Goal: Task Accomplishment & Management: Manage account settings

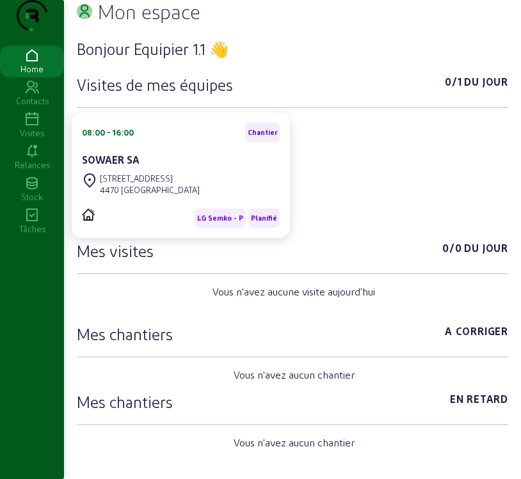
click at [29, 127] on icon at bounding box center [32, 119] width 64 height 15
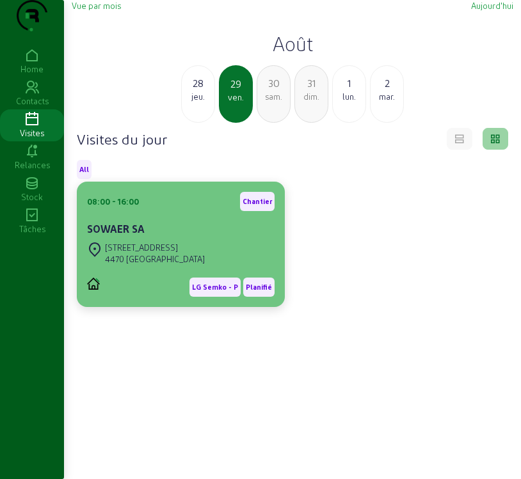
drag, startPoint x: 197, startPoint y: 327, endPoint x: 198, endPoint y: 268, distance: 58.8
click at [198, 253] on div "[STREET_ADDRESS]" at bounding box center [155, 248] width 100 height 12
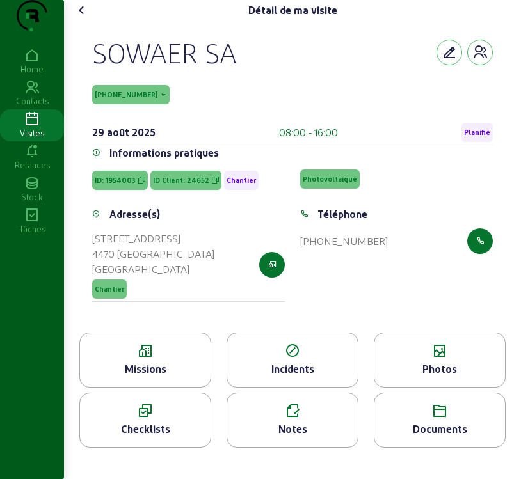
click at [475, 137] on span "Planifié" at bounding box center [477, 132] width 26 height 9
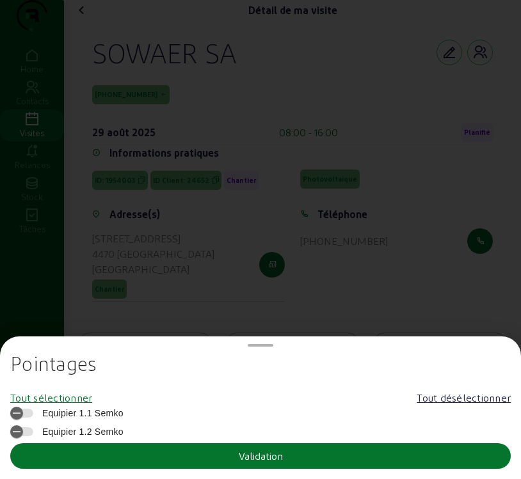
click at [92, 404] on div "Tout sélectionner" at bounding box center [51, 397] width 82 height 15
click at [100, 459] on button "Validation" at bounding box center [260, 456] width 500 height 26
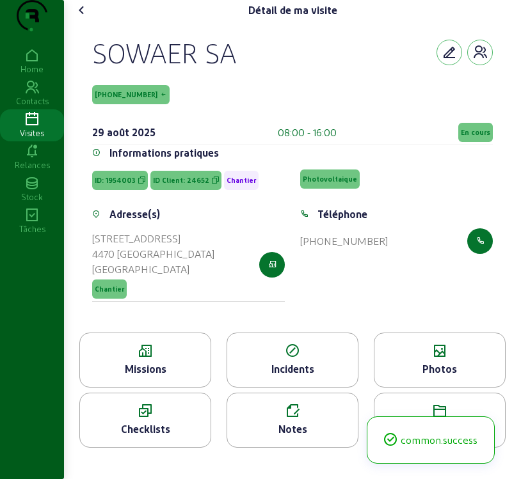
click at [164, 377] on div "Missions" at bounding box center [145, 368] width 130 height 15
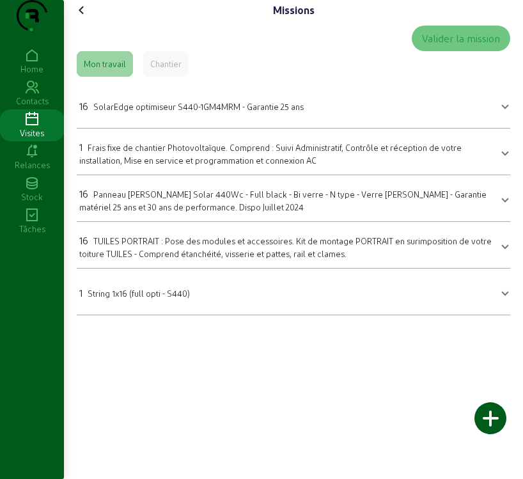
click at [81, 18] on icon at bounding box center [81, 10] width 15 height 15
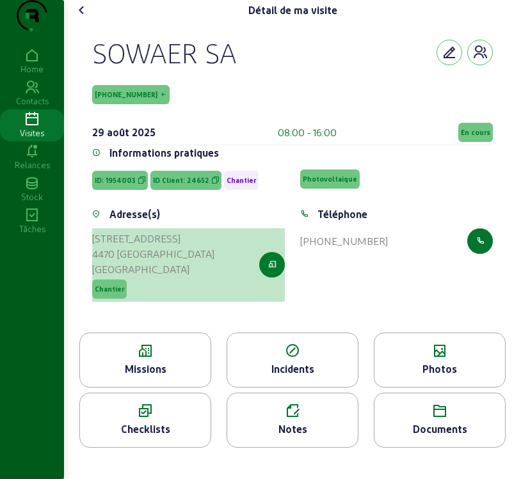
click at [270, 271] on icon "button" at bounding box center [272, 265] width 8 height 12
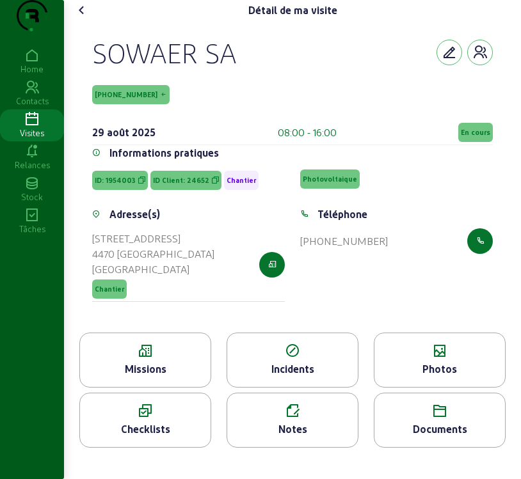
click at [166, 377] on div "Missions" at bounding box center [145, 368] width 130 height 15
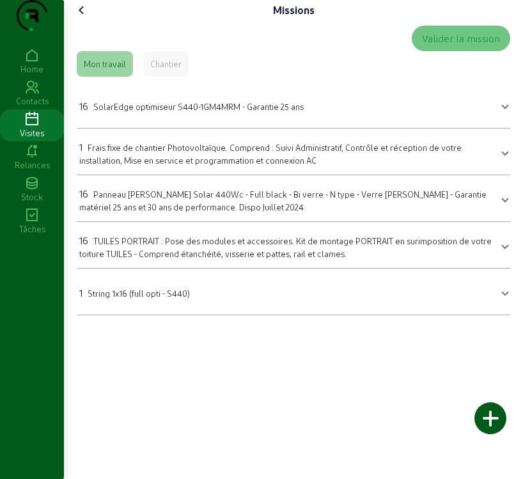
click at [301, 114] on div "16 SolarEdge optimiseur S440-1GM4MRM - Garantie 25 ans" at bounding box center [191, 105] width 224 height 15
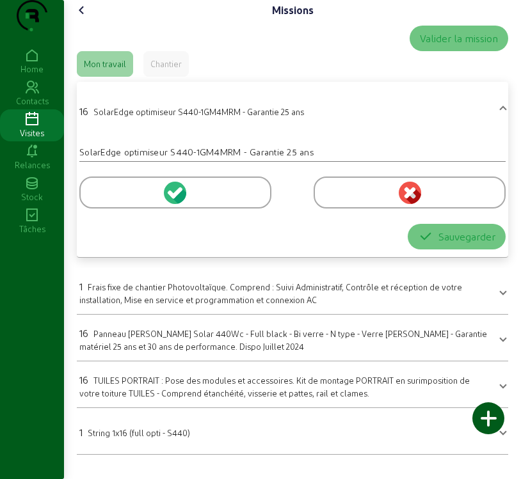
click at [180, 203] on icon at bounding box center [179, 195] width 14 height 15
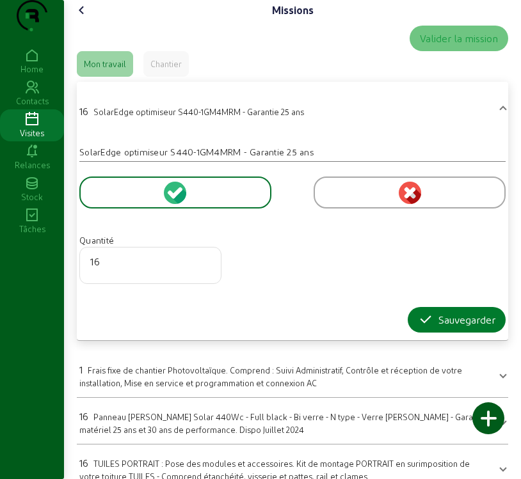
click at [447, 327] on div "Sauvegarder" at bounding box center [456, 319] width 77 height 15
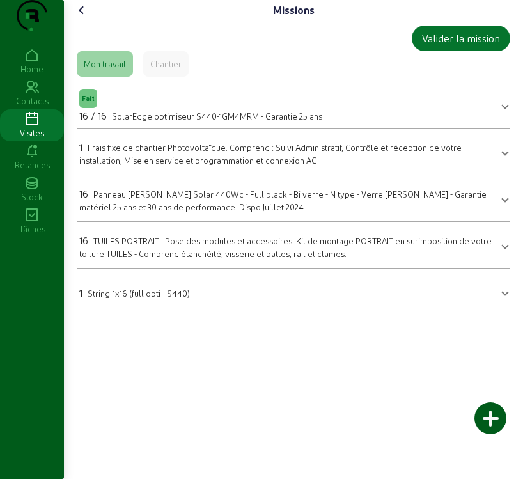
click at [216, 301] on mat-panel-title "1 String 1x16 (full opti - S440)" at bounding box center [285, 292] width 413 height 18
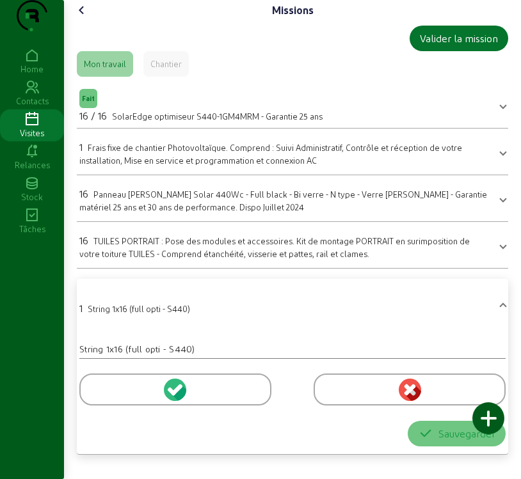
click at [176, 395] on icon at bounding box center [177, 390] width 12 height 12
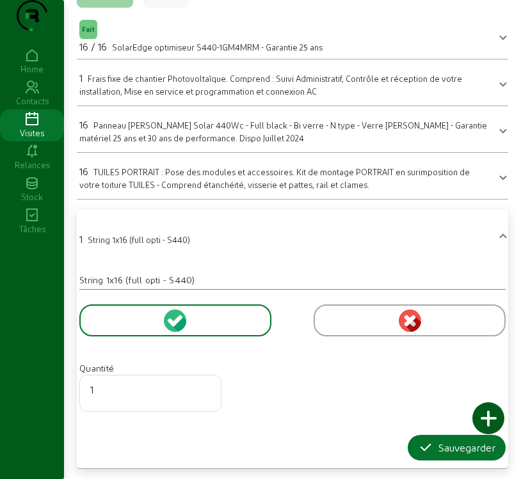
scroll to position [95, 0]
click at [460, 451] on div "Sauvegarder" at bounding box center [456, 447] width 77 height 15
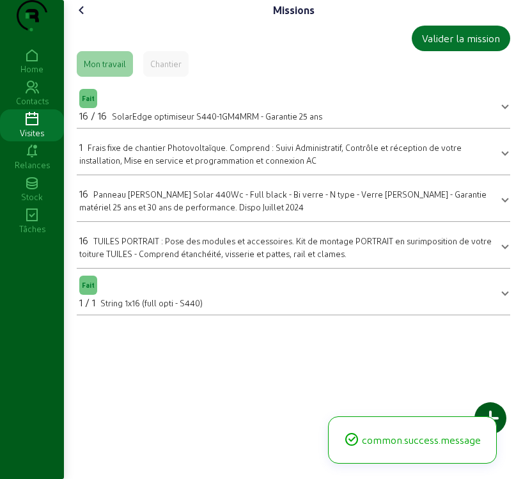
click at [165, 258] on span "TUILES PORTRAIT : Pose des modules et accessoires. Kit de montage PORTRAIT en s…" at bounding box center [285, 247] width 413 height 22
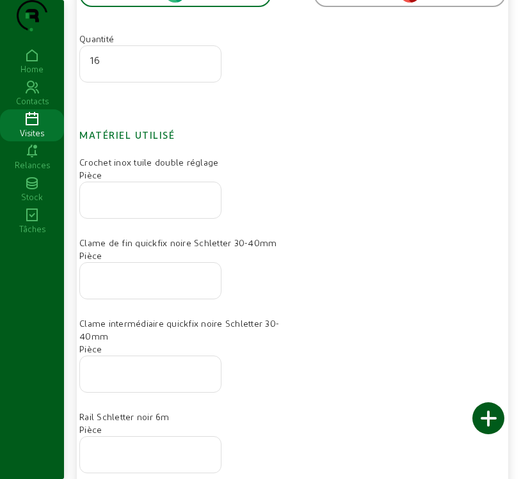
scroll to position [384, 0]
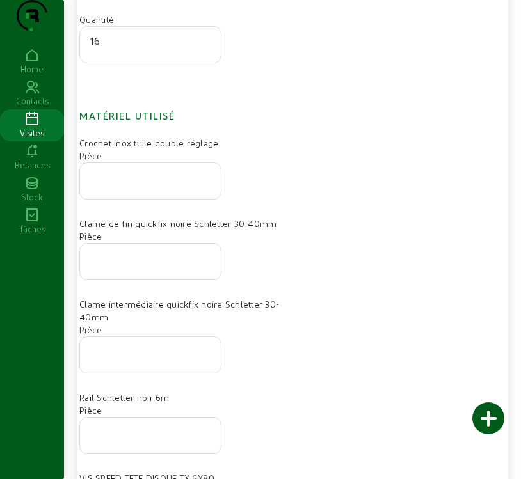
click at [154, 439] on input "number" at bounding box center [150, 431] width 120 height 15
type input "8"
click at [150, 185] on input "number" at bounding box center [150, 176] width 120 height 15
type input "32"
click at [171, 265] on input "number" at bounding box center [150, 257] width 120 height 15
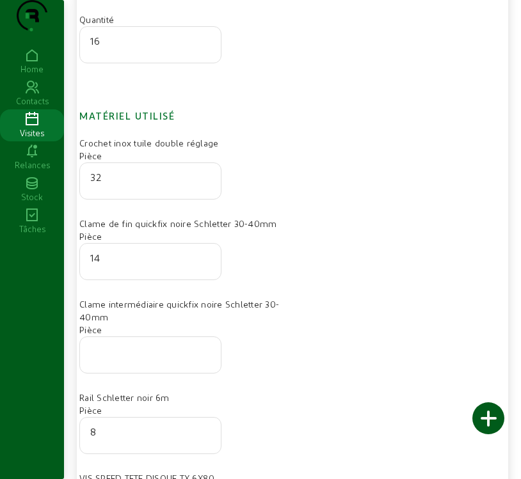
type input "14"
click at [164, 359] on input "number" at bounding box center [150, 350] width 120 height 15
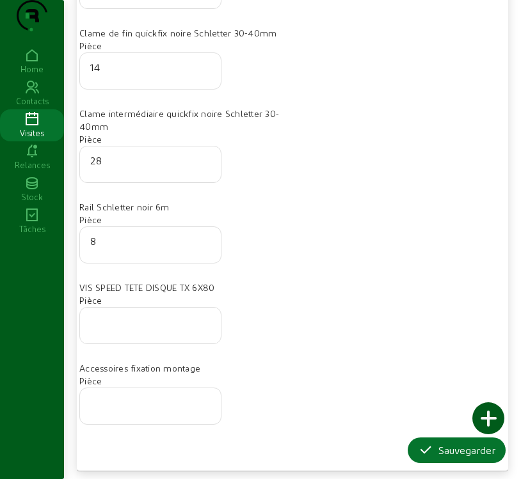
scroll to position [576, 0]
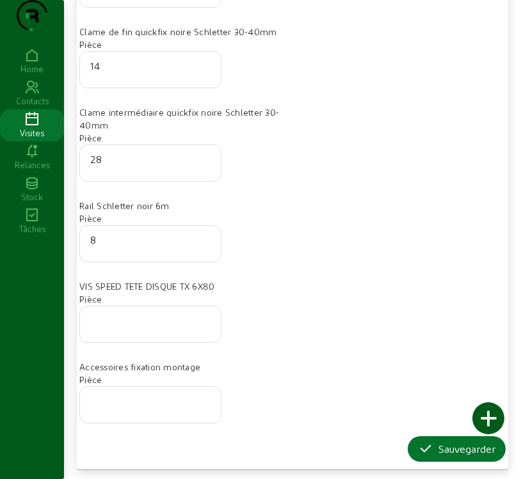
type input "28"
click at [130, 328] on input "number" at bounding box center [150, 320] width 120 height 15
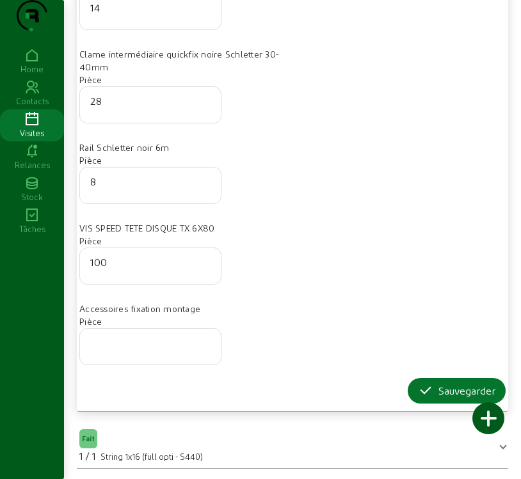
scroll to position [659, 0]
type input "100"
click at [458, 390] on div "Sauvegarder" at bounding box center [456, 390] width 77 height 15
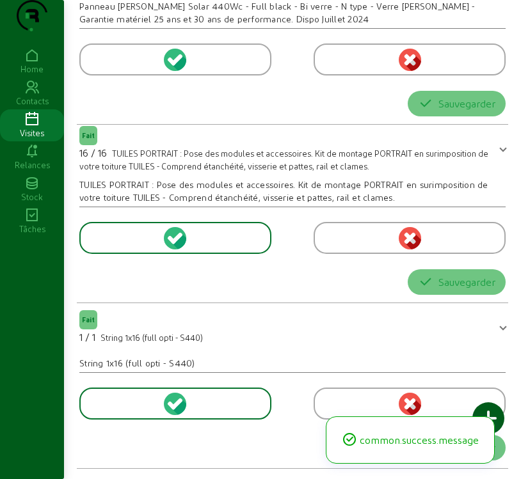
scroll to position [0, 0]
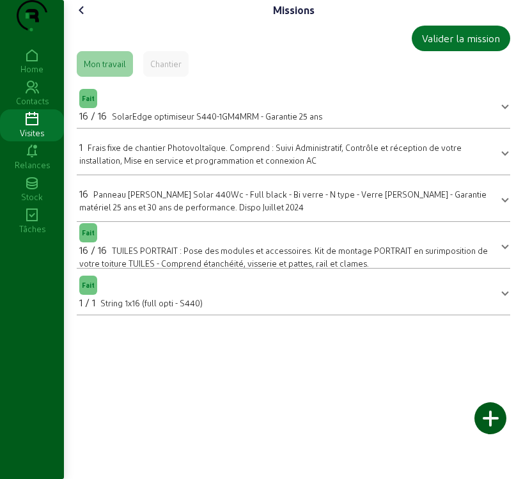
click at [194, 212] on span "Panneau [PERSON_NAME] Solar 440Wc - Full black - Bi verre - N type - Verre [PER…" at bounding box center [282, 200] width 407 height 22
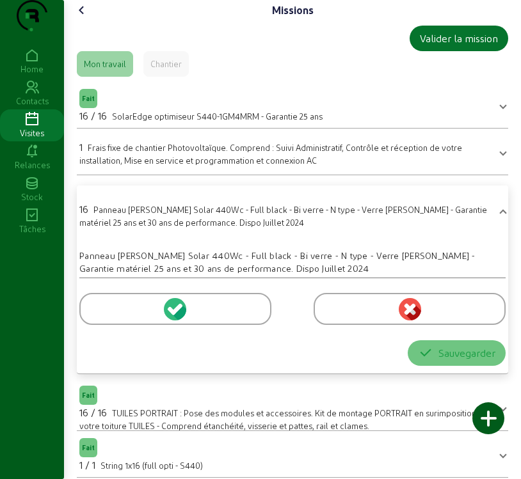
click at [177, 315] on icon at bounding box center [177, 309] width 12 height 12
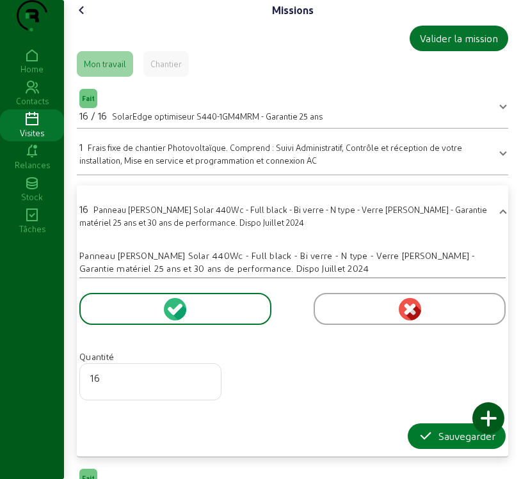
click at [445, 444] on div "Sauvegarder" at bounding box center [456, 436] width 77 height 15
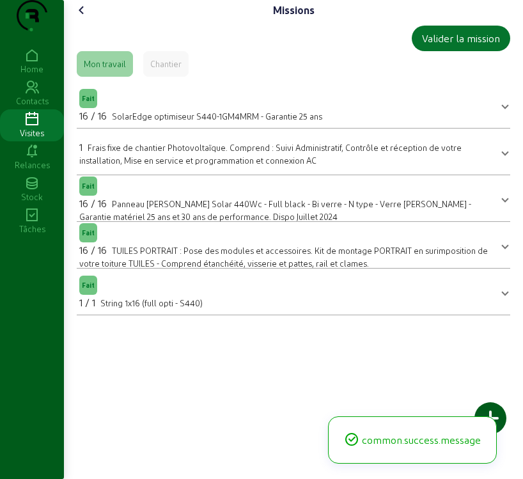
click at [81, 18] on icon at bounding box center [81, 10] width 15 height 15
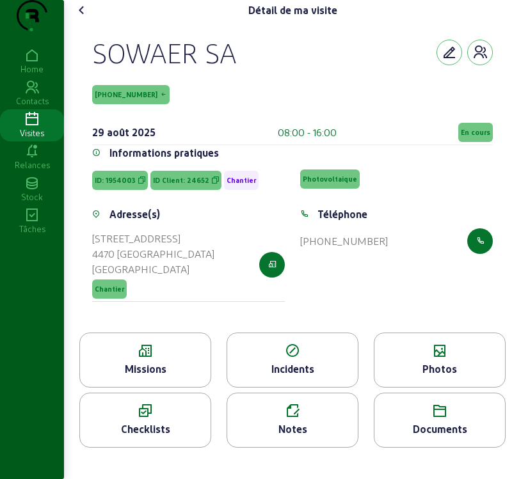
scroll to position [4, 0]
click at [368, 69] on div "SOWAER SA" at bounding box center [292, 52] width 400 height 33
click at [158, 377] on div "Missions" at bounding box center [145, 368] width 130 height 15
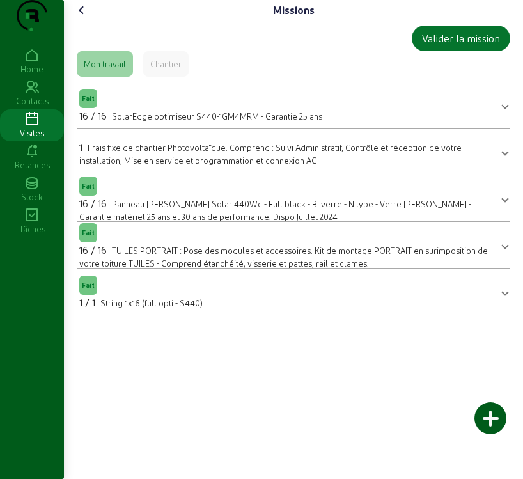
click at [481, 423] on div at bounding box center [491, 418] width 32 height 32
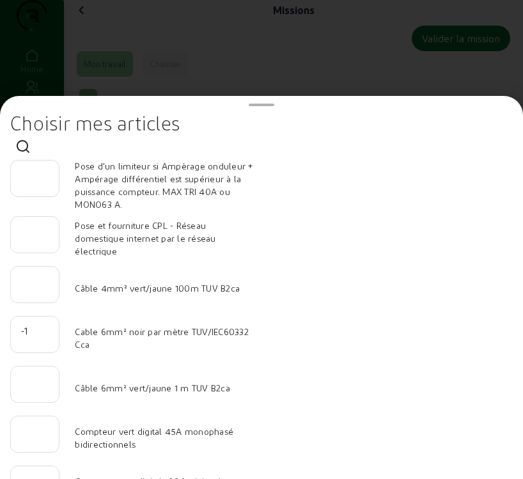
type input "-1"
click at [49, 338] on input "-1" at bounding box center [35, 330] width 28 height 15
type input "40"
click at [39, 387] on input "number" at bounding box center [35, 380] width 28 height 15
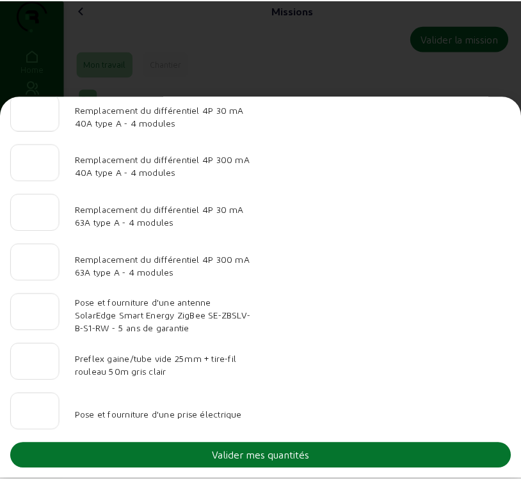
scroll to position [1325, 0]
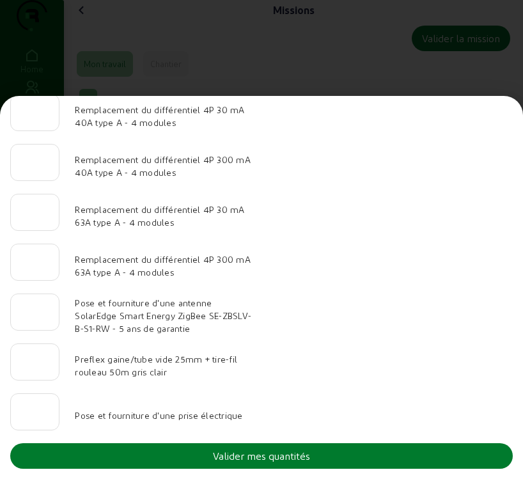
type input "20"
click at [393, 457] on button "Valider mes quantités" at bounding box center [261, 456] width 503 height 26
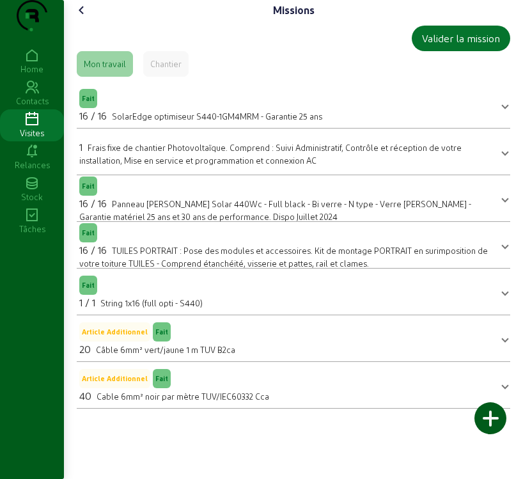
click at [88, 24] on div "Missions Valider la mission Mon travail Chantier Fait 16 / 16 SolarEdge optimis…" at bounding box center [293, 209] width 459 height 419
click at [82, 18] on icon at bounding box center [81, 10] width 15 height 15
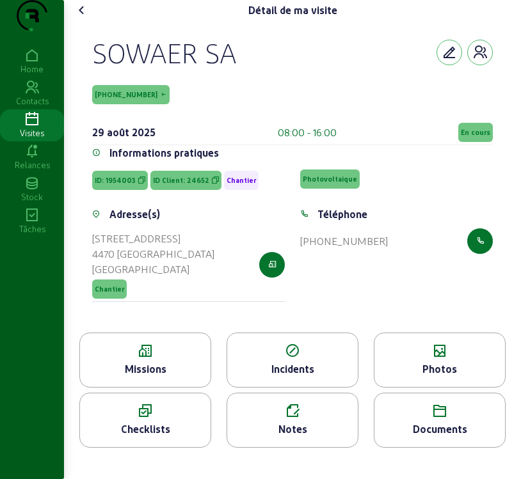
click at [411, 377] on div "Photos" at bounding box center [439, 368] width 130 height 15
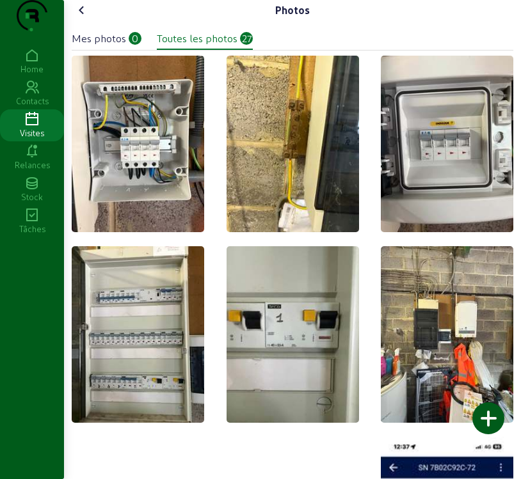
click at [112, 46] on div "Mes photos" at bounding box center [99, 38] width 54 height 15
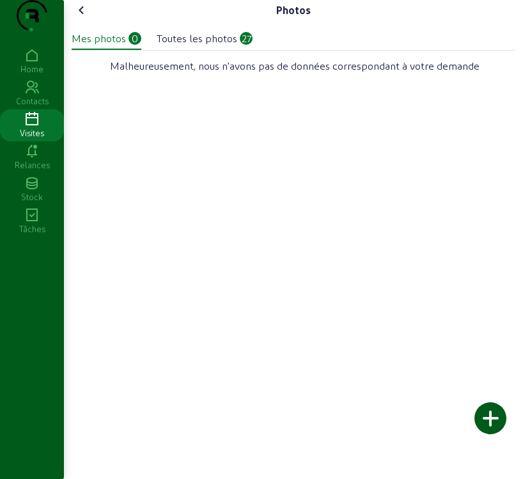
click at [499, 423] on div at bounding box center [491, 418] width 32 height 32
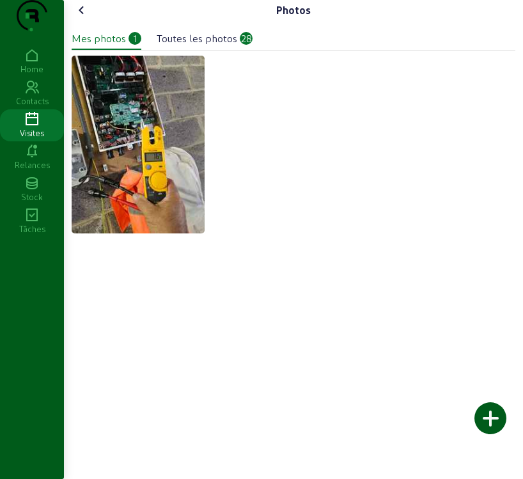
click at [497, 414] on div at bounding box center [491, 418] width 32 height 32
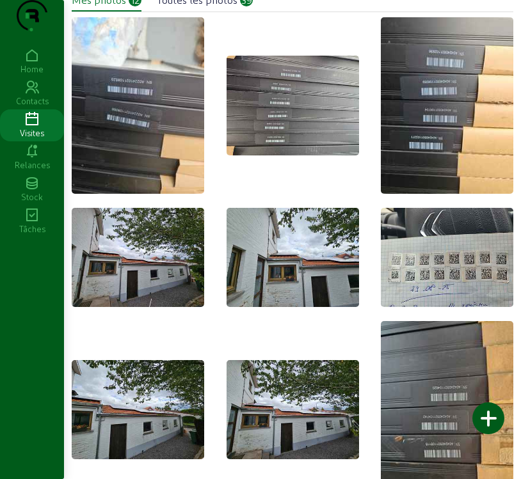
scroll to position [19, 0]
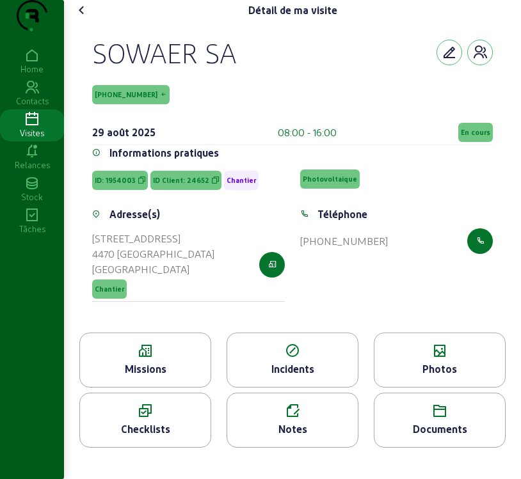
click at [484, 137] on span "En cours" at bounding box center [475, 132] width 29 height 9
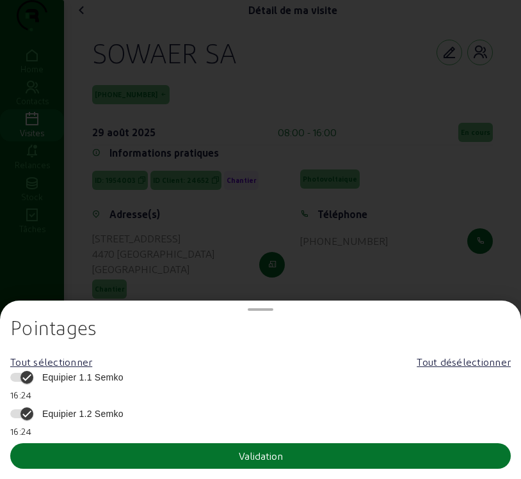
click at [92, 375] on span "Equipier 1.1 Semko" at bounding box center [80, 377] width 88 height 13
click at [33, 375] on button "Equipier 1.1 Semko" at bounding box center [21, 377] width 23 height 9
click at [72, 414] on span "Equipier 1.2 Semko" at bounding box center [80, 413] width 88 height 13
click at [33, 414] on button "Equipier 1.2 Semko" at bounding box center [21, 413] width 23 height 9
click at [86, 455] on button "Validation" at bounding box center [260, 456] width 500 height 26
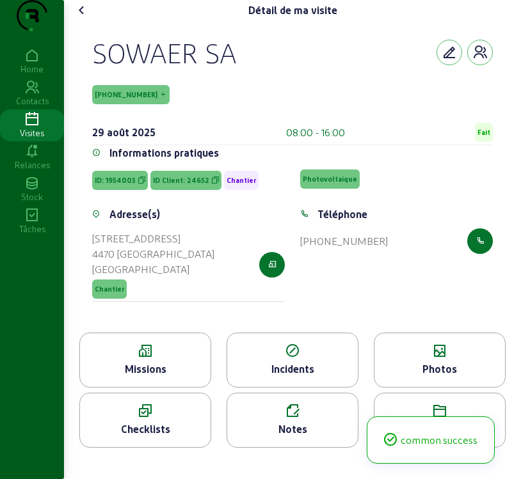
click at [82, 18] on icon at bounding box center [81, 10] width 15 height 15
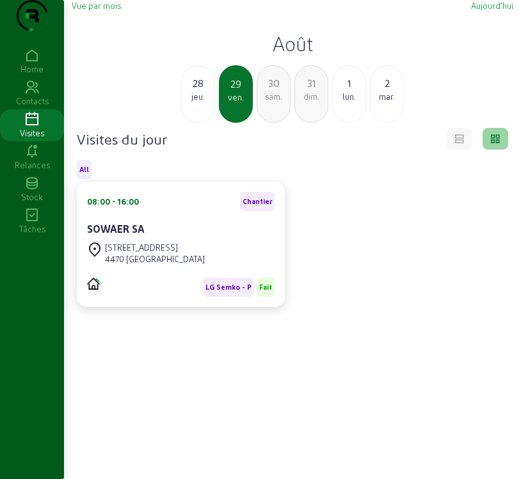
click at [98, 10] on span "Vue par mois" at bounding box center [96, 6] width 49 height 10
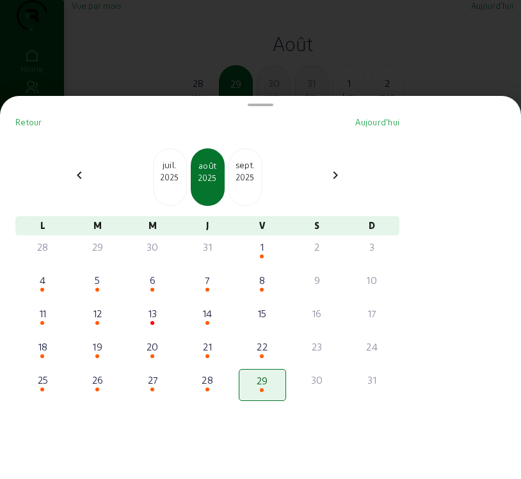
click at [250, 171] on div "sept." at bounding box center [245, 165] width 33 height 13
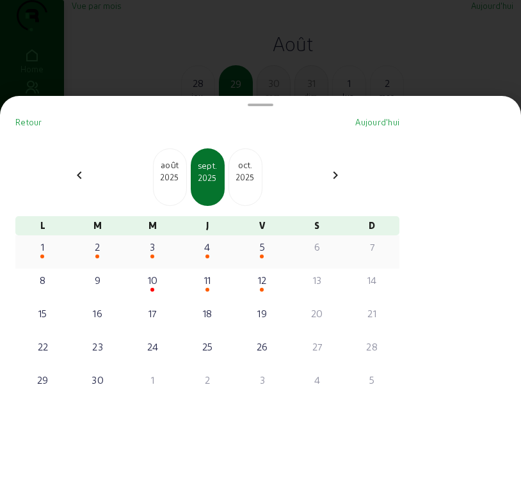
click at [46, 255] on div "1" at bounding box center [42, 246] width 45 height 15
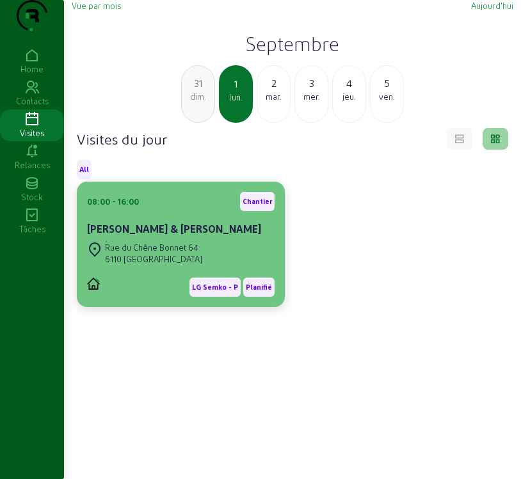
click at [117, 253] on div "Rue du Chêne Bonnet 64" at bounding box center [153, 248] width 97 height 12
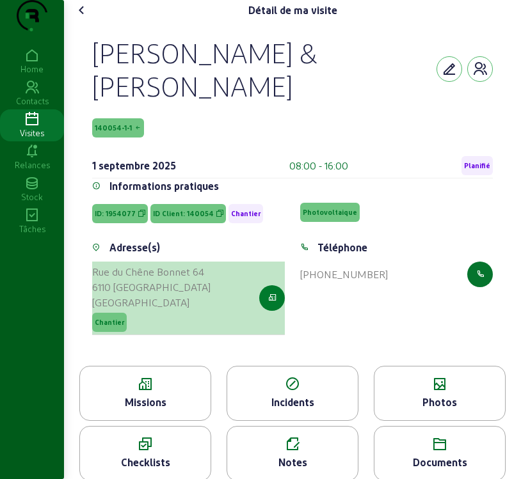
click at [272, 304] on icon "button" at bounding box center [272, 298] width 8 height 12
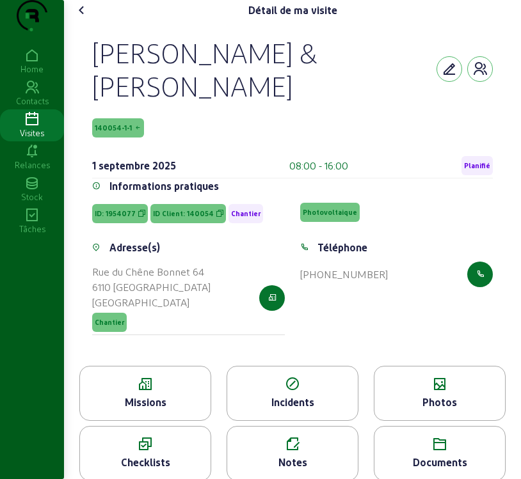
click at [111, 132] on span "140054-1-1" at bounding box center [113, 127] width 37 height 9
